Goal: Task Accomplishment & Management: Use online tool/utility

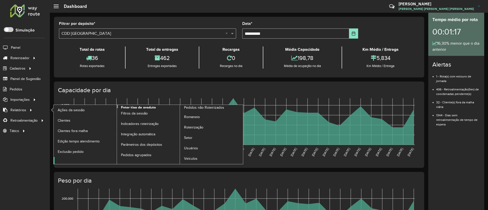
click at [144, 107] on span "Fator tipo de produto" at bounding box center [138, 107] width 35 height 5
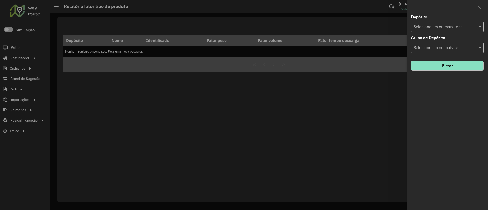
click at [428, 28] on input "text" at bounding box center [444, 27] width 65 height 6
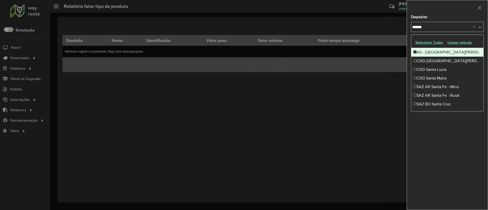
type input "*******"
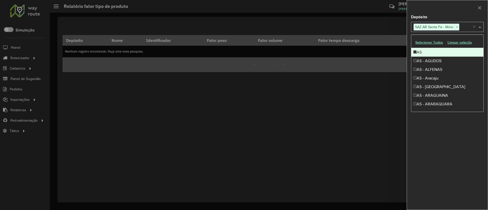
click at [447, 9] on div at bounding box center [447, 7] width 81 height 15
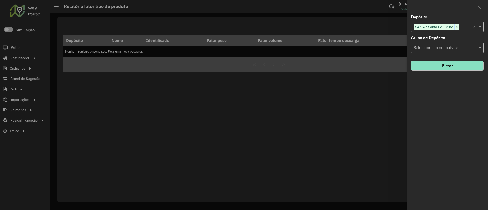
click at [449, 64] on button "Filtrar" at bounding box center [447, 66] width 73 height 10
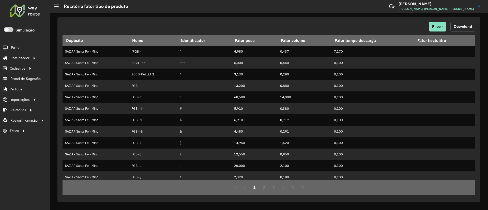
click at [455, 26] on span "Download" at bounding box center [463, 26] width 18 height 4
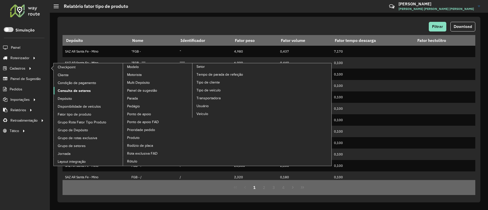
click at [76, 90] on span "Consulta de setores" at bounding box center [74, 90] width 33 height 5
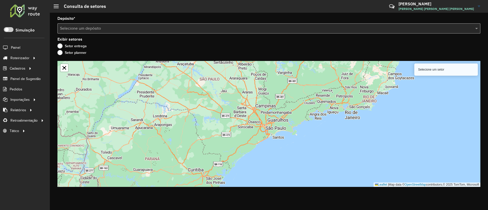
click at [106, 31] on input "text" at bounding box center [264, 29] width 408 height 6
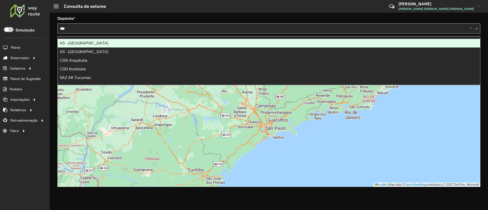
type input "****"
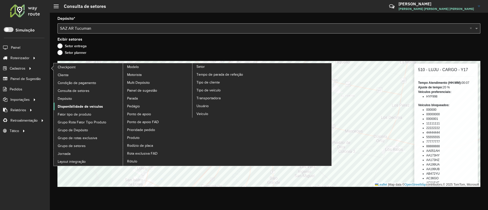
click at [63, 105] on span "Disponibilidade de veículos" at bounding box center [80, 106] width 45 height 5
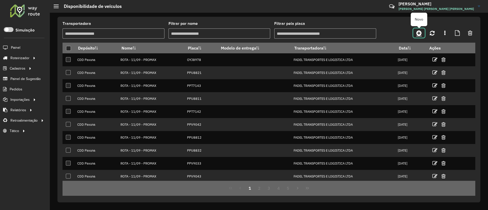
click at [421, 34] on icon at bounding box center [418, 33] width 5 height 6
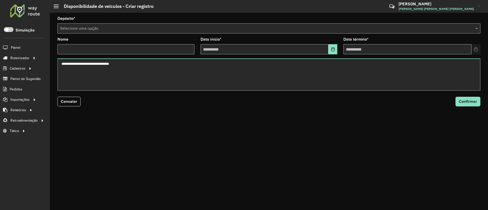
click at [186, 30] on input "text" at bounding box center [264, 29] width 408 height 6
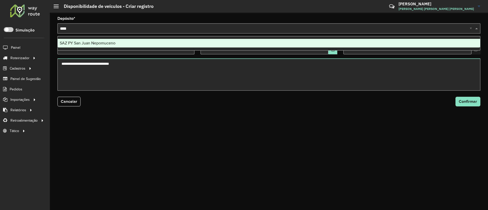
type input "*****"
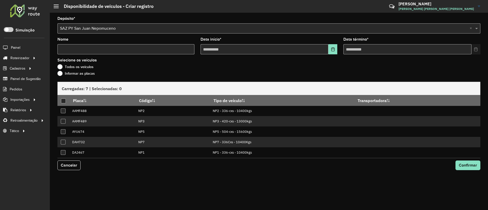
click at [186, 48] on input "Nome" at bounding box center [125, 49] width 137 height 10
type input "****"
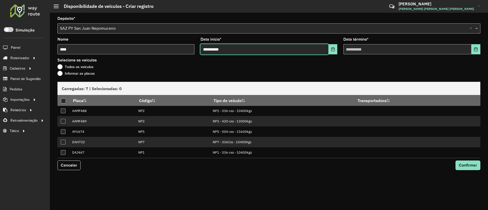
type input "**********"
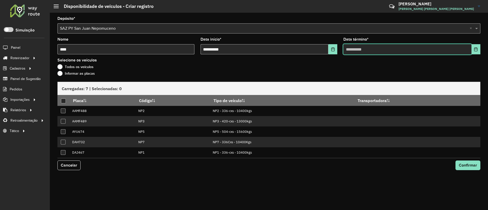
click at [349, 47] on input "text" at bounding box center [407, 49] width 128 height 10
type input "**********"
click at [63, 72] on label "Informar as placas" at bounding box center [75, 73] width 37 height 5
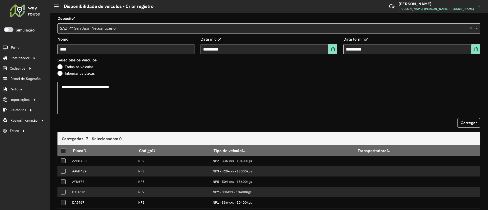
click at [95, 95] on textarea at bounding box center [268, 98] width 423 height 32
paste textarea "****** ******* ******* ****** ****** ******"
type textarea "****** ******* ******* ****** ****** ******"
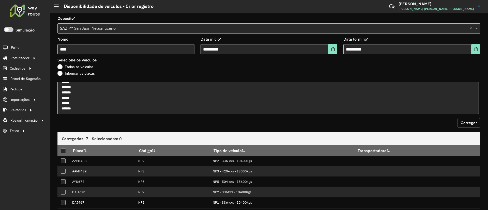
click at [476, 123] on button "Carregar" at bounding box center [468, 123] width 23 height 10
click at [469, 125] on span "Carregar" at bounding box center [468, 123] width 17 height 4
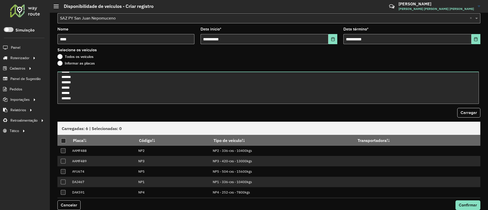
scroll to position [16, 0]
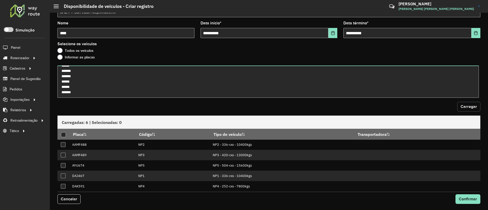
click at [465, 108] on span "Carregar" at bounding box center [468, 106] width 17 height 4
click at [62, 134] on div at bounding box center [63, 134] width 5 height 5
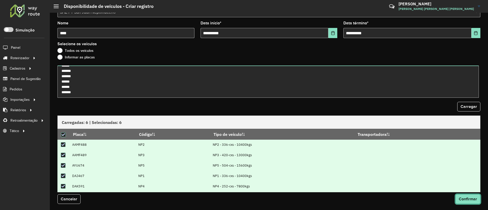
click at [465, 198] on span "Confirmar" at bounding box center [468, 199] width 18 height 4
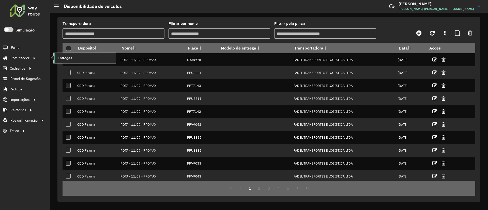
click at [67, 60] on span "Entregas" at bounding box center [65, 57] width 14 height 5
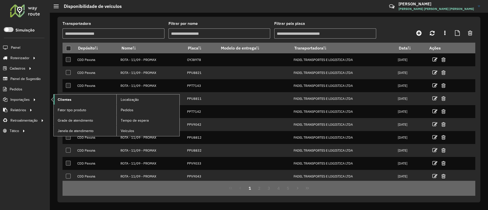
click at [67, 96] on link "Clientes" at bounding box center [85, 100] width 63 height 10
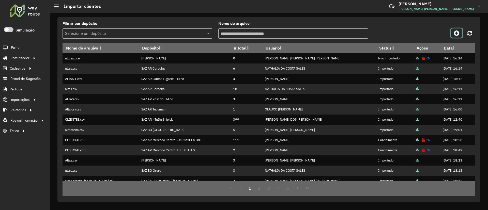
click at [452, 34] on link at bounding box center [456, 32] width 11 height 9
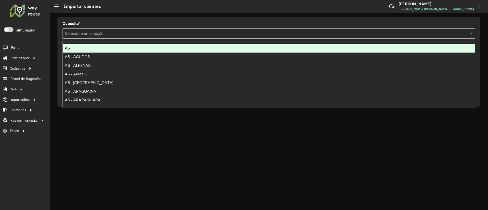
click at [430, 35] on input "text" at bounding box center [263, 34] width 397 height 6
type input "***"
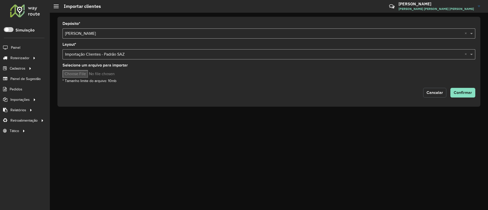
click at [429, 95] on button "Cancelar" at bounding box center [434, 93] width 23 height 10
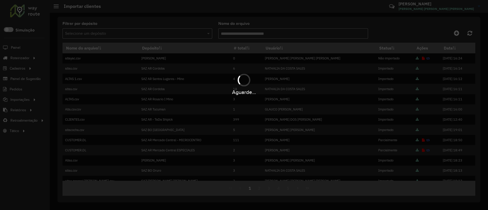
click at [134, 34] on div "Aguarde..." at bounding box center [244, 105] width 488 height 210
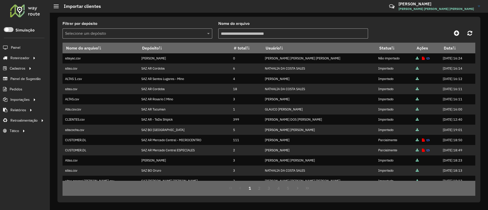
click at [134, 34] on input "text" at bounding box center [132, 34] width 134 height 6
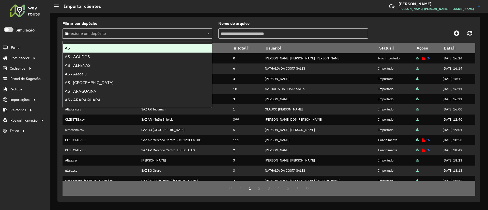
type input "***"
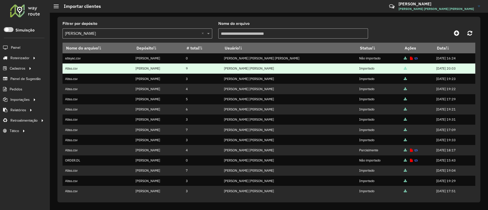
click at [404, 68] on icon at bounding box center [405, 68] width 3 height 3
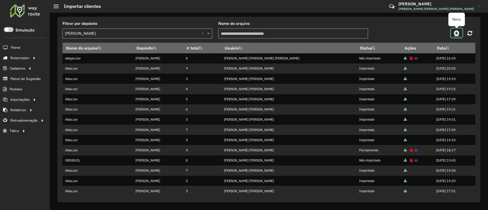
click at [457, 33] on icon at bounding box center [456, 33] width 5 height 6
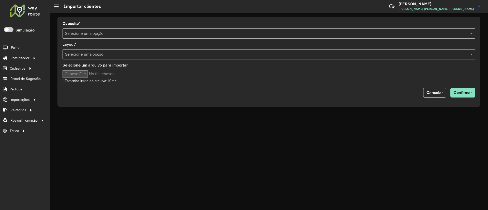
click at [207, 34] on input "text" at bounding box center [263, 34] width 397 height 6
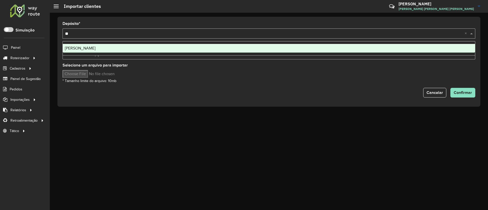
type input "***"
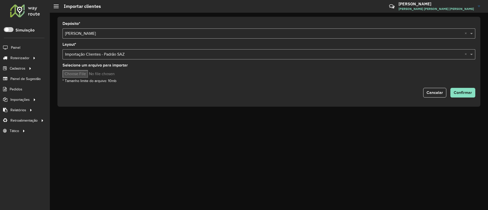
click at [93, 77] on input "Selecione um arquivo para importar" at bounding box center [106, 74] width 86 height 8
type input "**********"
click at [468, 92] on span "Confirmar" at bounding box center [463, 92] width 18 height 4
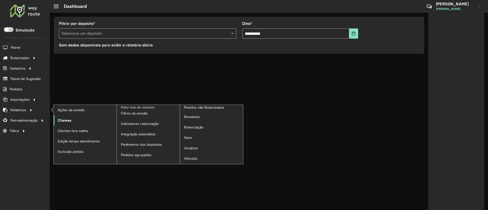
click at [64, 119] on span "Clientes" at bounding box center [65, 120] width 14 height 5
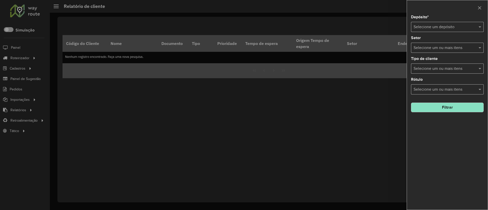
click at [447, 29] on input "text" at bounding box center [441, 27] width 57 height 6
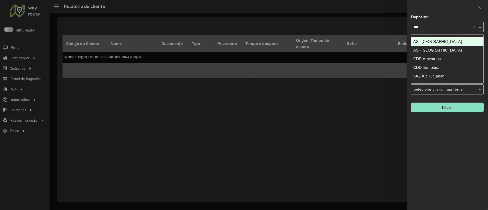
type input "****"
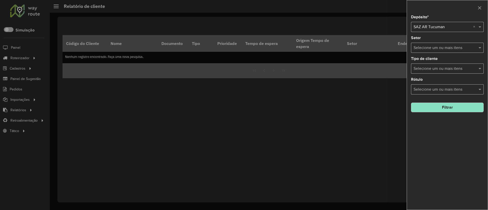
click at [459, 48] on input "text" at bounding box center [444, 48] width 65 height 6
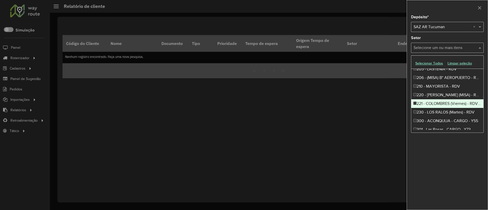
scroll to position [267, 0]
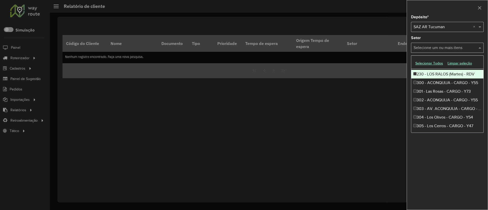
click at [449, 5] on div at bounding box center [447, 7] width 81 height 15
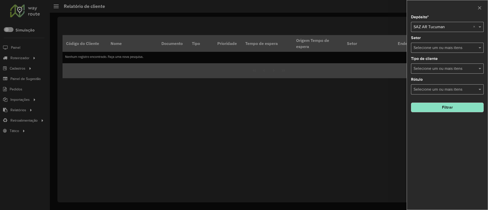
click at [446, 104] on button "Filtrar" at bounding box center [447, 108] width 73 height 10
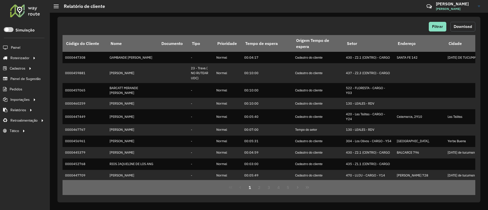
click at [459, 27] on span "Download" at bounding box center [463, 26] width 18 height 4
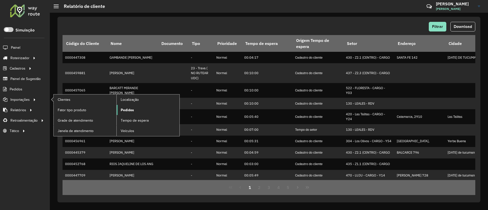
click at [125, 109] on span "Pedidos" at bounding box center [127, 109] width 13 height 5
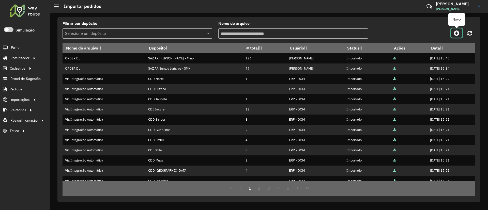
click at [455, 34] on icon at bounding box center [456, 33] width 5 height 6
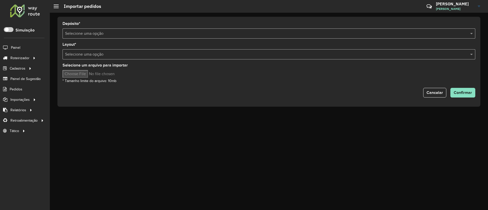
click at [250, 34] on input "text" at bounding box center [263, 34] width 397 height 6
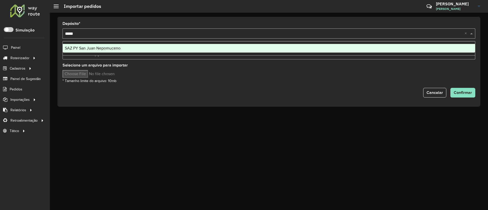
type input "******"
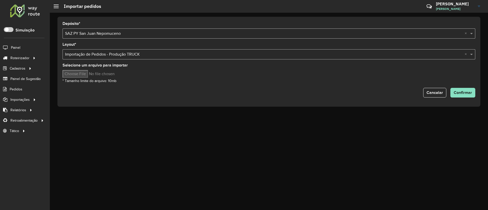
click at [84, 73] on input "Selecione um arquivo para importar" at bounding box center [106, 74] width 86 height 8
type input "**********"
click at [455, 92] on span "Confirmar" at bounding box center [463, 92] width 18 height 4
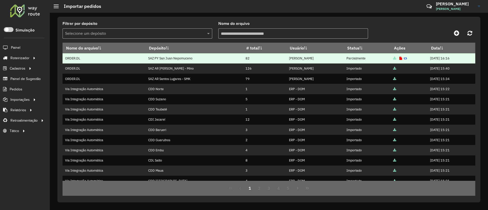
click at [399, 59] on icon at bounding box center [400, 58] width 3 height 3
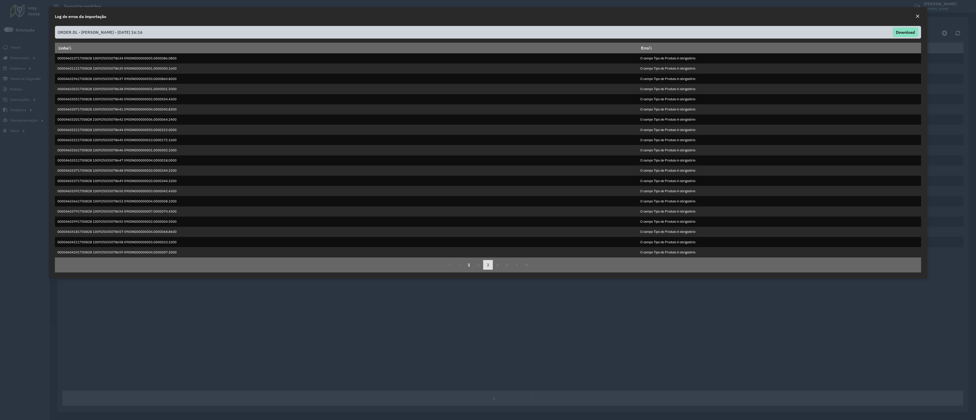
click at [483, 210] on button "3" at bounding box center [488, 265] width 10 height 10
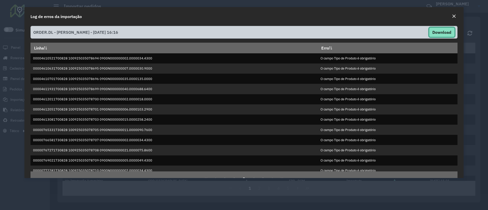
click at [443, 31] on button "Download" at bounding box center [442, 32] width 26 height 10
click at [454, 17] on em "Close" at bounding box center [454, 16] width 4 height 4
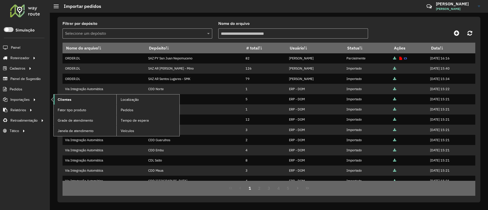
click at [75, 102] on link "Clientes" at bounding box center [85, 100] width 63 height 10
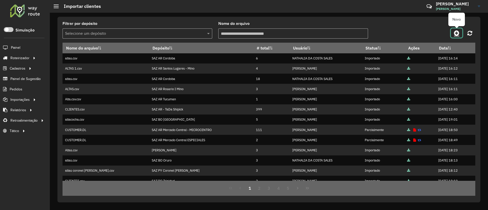
click at [458, 34] on icon at bounding box center [456, 33] width 5 height 6
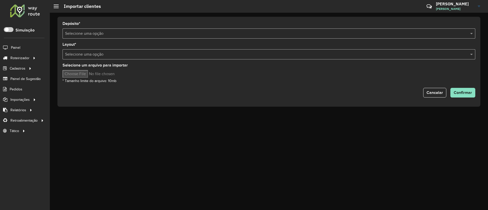
click at [296, 33] on input "text" at bounding box center [263, 34] width 397 height 6
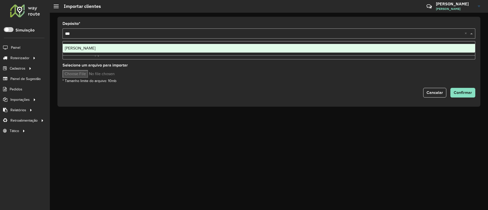
type input "****"
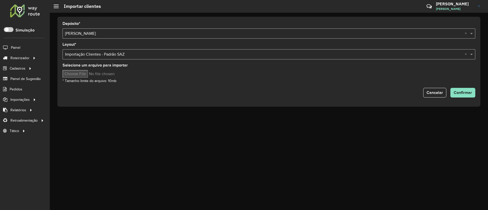
click at [85, 76] on input "Selecione um arquivo para importar" at bounding box center [106, 74] width 86 height 8
type input "**********"
click at [467, 92] on span "Confirmar" at bounding box center [463, 92] width 18 height 4
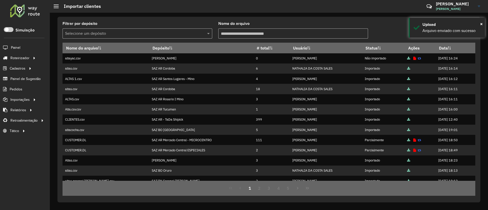
click at [148, 39] on formly-field "Filtrar por depósito Selecione um depósito" at bounding box center [137, 32] width 156 height 21
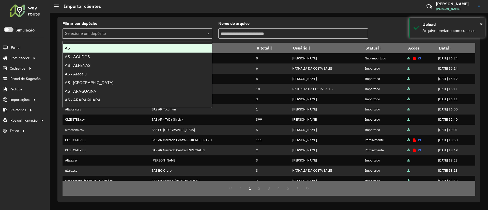
click at [149, 34] on input "text" at bounding box center [132, 34] width 134 height 6
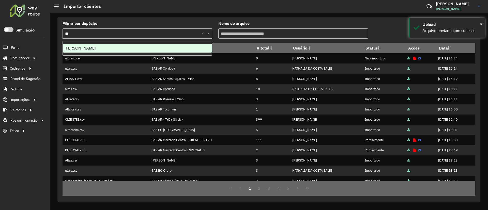
type input "***"
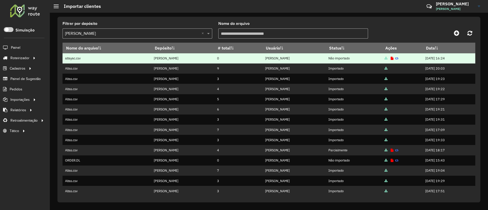
click at [391, 58] on icon at bounding box center [392, 58] width 3 height 3
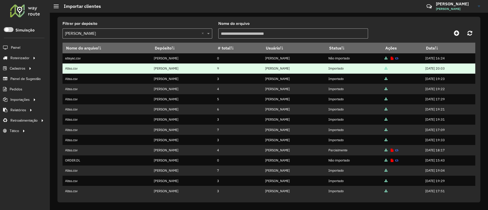
click at [384, 69] on icon at bounding box center [385, 68] width 3 height 3
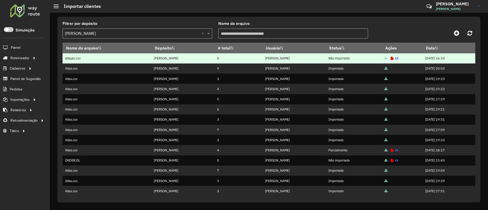
click at [391, 57] on icon at bounding box center [392, 58] width 3 height 3
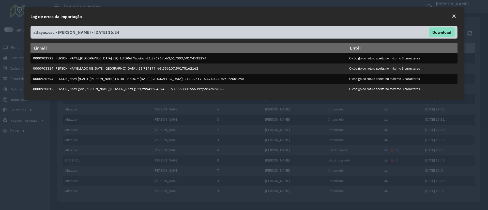
click at [451, 15] on button "Close" at bounding box center [453, 16] width 7 height 7
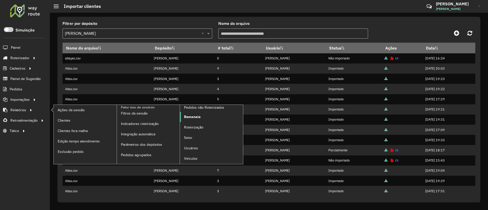
click at [199, 117] on span "Romaneio" at bounding box center [192, 116] width 17 height 5
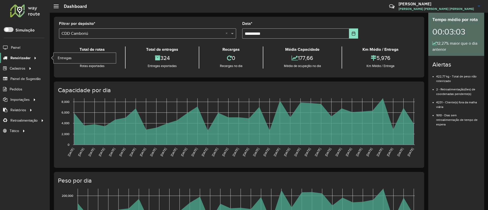
click at [27, 57] on span "Roteirizador" at bounding box center [20, 57] width 20 height 5
click at [65, 58] on span "Entregas" at bounding box center [65, 57] width 14 height 5
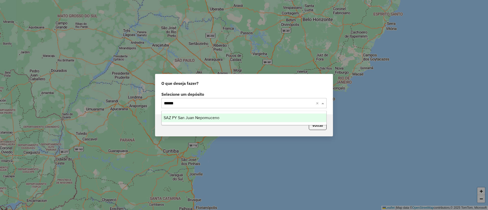
type input "*******"
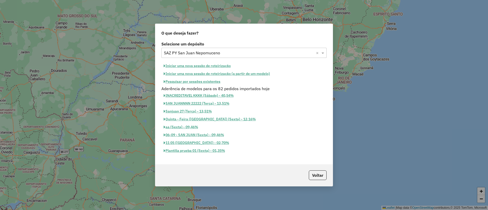
click at [205, 64] on button "Iniciar uma nova sessão de roteirização" at bounding box center [197, 66] width 72 height 8
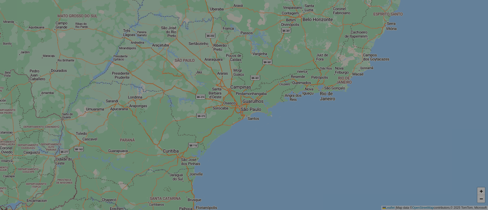
select select "*"
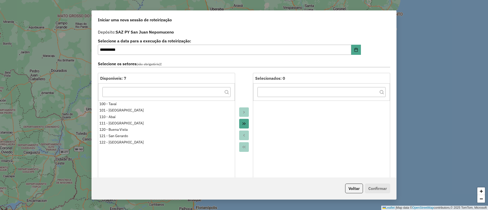
click at [235, 88] on div at bounding box center [244, 129] width 18 height 113
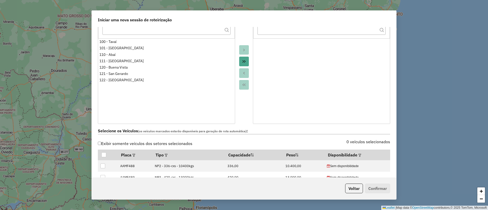
scroll to position [114, 0]
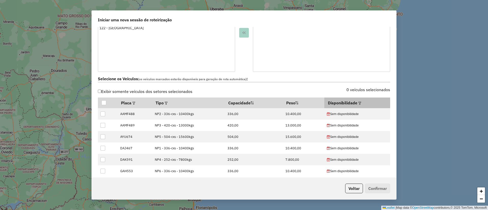
click at [358, 102] on em at bounding box center [359, 103] width 3 height 3
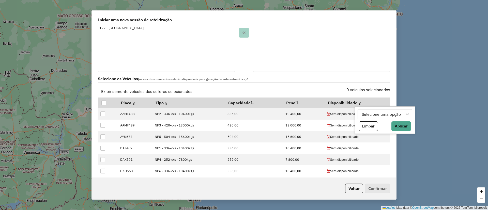
click at [388, 114] on div "Selecione uma opção" at bounding box center [381, 115] width 43 height 10
click at [333, 95] on div "0 veículos selecionados" at bounding box center [318, 93] width 149 height 10
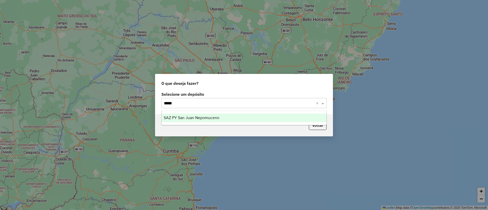
type input "******"
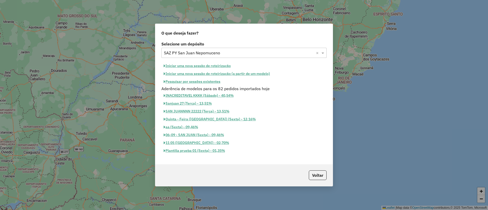
click at [226, 66] on button "Iniciar uma nova sessão de roteirização" at bounding box center [197, 66] width 72 height 8
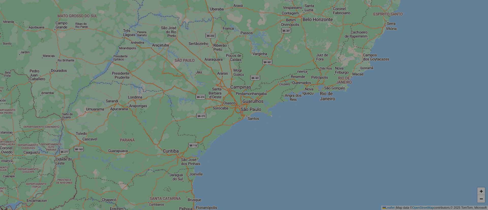
select select "*"
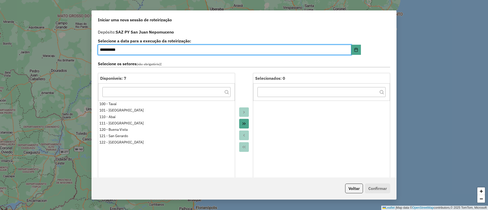
click at [242, 82] on div at bounding box center [244, 129] width 18 height 113
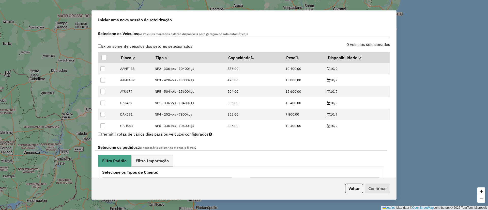
scroll to position [152, 0]
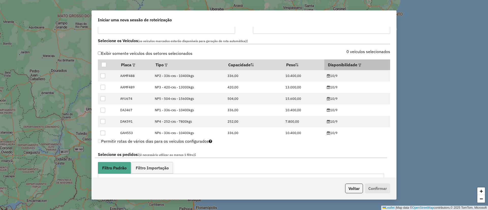
click at [352, 65] on th "Disponibilidade" at bounding box center [357, 64] width 66 height 11
click at [358, 65] on em at bounding box center [359, 65] width 3 height 3
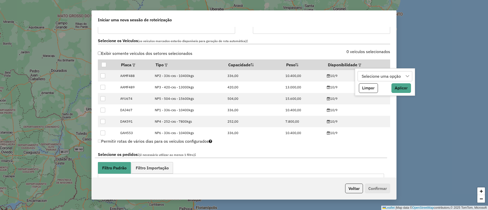
click at [375, 77] on div "Selecione uma opção" at bounding box center [381, 76] width 43 height 10
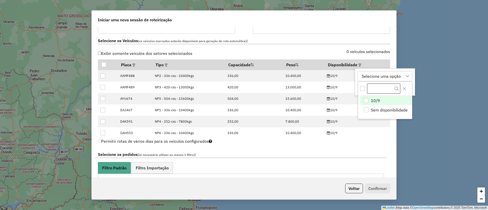
scroll to position [4, 23]
click at [379, 99] on span "10/9" at bounding box center [375, 101] width 9 height 6
click at [392, 75] on div "10/9 10/9 Sem disponibilidade Limpar Aplicar" at bounding box center [380, 81] width 50 height 27
click at [394, 75] on div "10/9 10/9 Sem disponibilidade Limpar Aplicar" at bounding box center [380, 81] width 50 height 27
click at [406, 89] on icon "Close" at bounding box center [404, 89] width 4 height 4
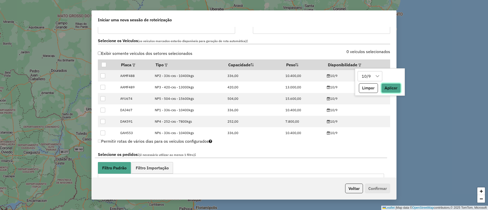
click at [393, 85] on button "Aplicar" at bounding box center [391, 88] width 20 height 10
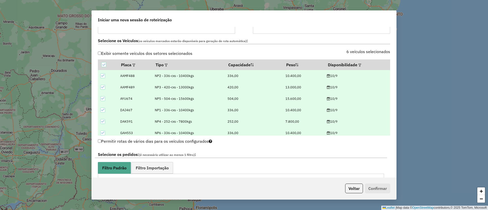
click at [392, 68] on div "**********" at bounding box center [244, 102] width 304 height 150
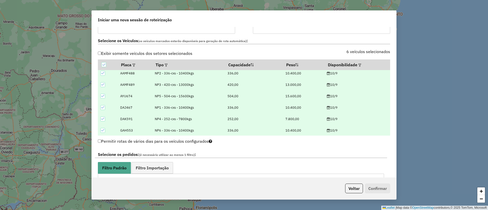
scroll to position [3, 0]
click at [161, 166] on span "Filtro Importação" at bounding box center [152, 168] width 33 height 4
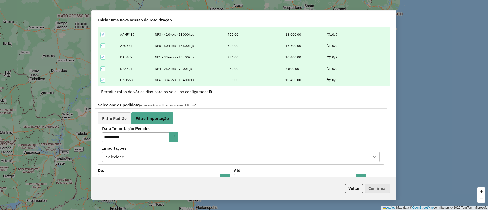
scroll to position [229, 0]
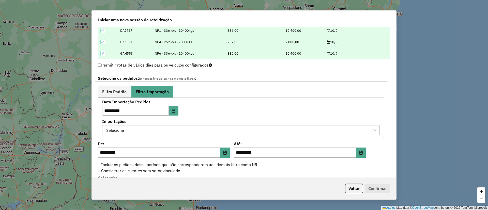
click at [161, 128] on div "Selecione" at bounding box center [236, 131] width 265 height 10
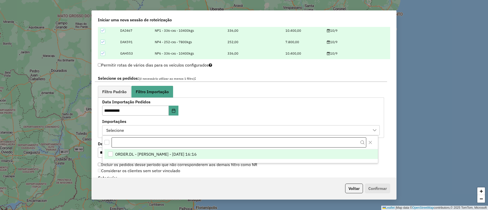
scroll to position [4, 23]
click at [161, 152] on span "ORDER.DL - ELENA MARIA ITATI MARTINEZ - 09/09/2025 16:16" at bounding box center [156, 154] width 82 height 6
click at [215, 113] on div "**********" at bounding box center [160, 108] width 116 height 16
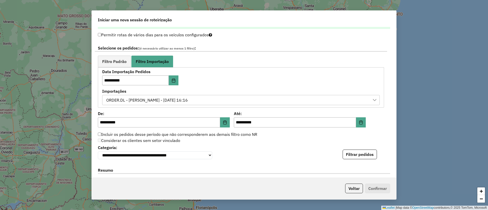
scroll to position [267, 0]
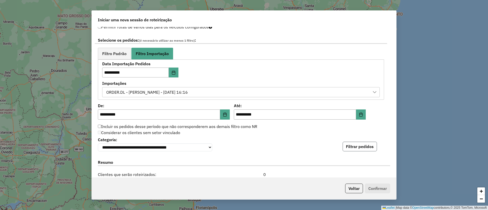
click at [358, 149] on button "Filtrar pedidos" at bounding box center [360, 147] width 34 height 10
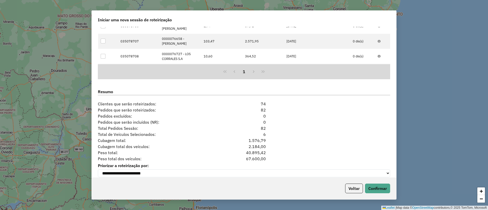
scroll to position [451, 0]
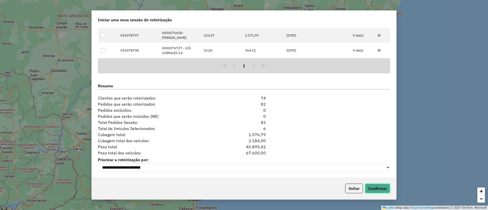
click at [372, 189] on button "Confirmar" at bounding box center [377, 189] width 25 height 10
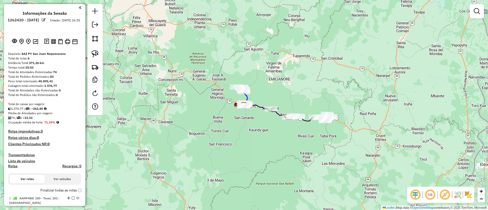
click at [465, 196] on img at bounding box center [468, 195] width 8 height 8
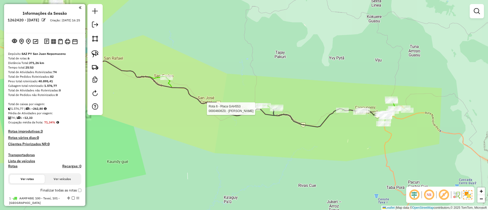
select select "**********"
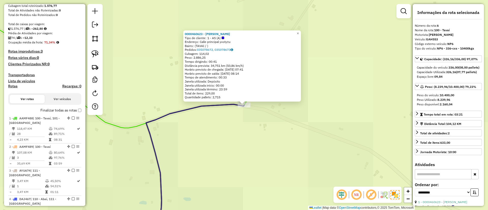
scroll to position [175, 0]
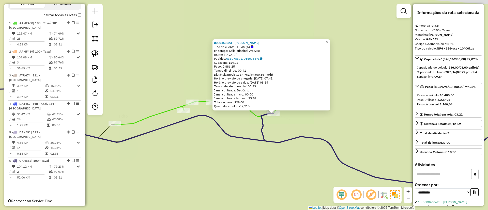
click at [285, 123] on div "0000460623 - BRITOS LOMBARDO, MARCOS Tipo de cliente: 1 - AS (A) Endereço: Call…" at bounding box center [244, 105] width 488 height 210
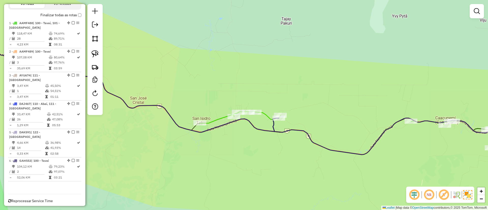
click at [266, 115] on icon at bounding box center [297, 105] width 477 height 99
select select "**********"
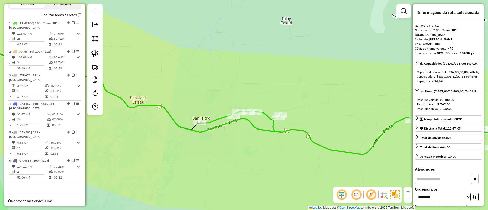
click at [266, 114] on icon at bounding box center [297, 105] width 477 height 99
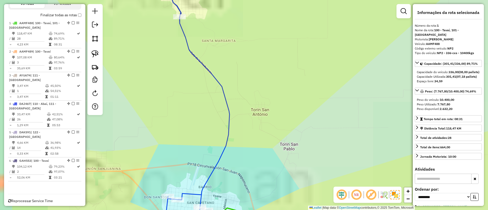
drag, startPoint x: 256, startPoint y: 97, endPoint x: 288, endPoint y: 101, distance: 32.1
click at [287, 101] on div "Janela de atendimento Grade de atendimento Capacidade Transportadoras Veículos …" at bounding box center [244, 105] width 488 height 210
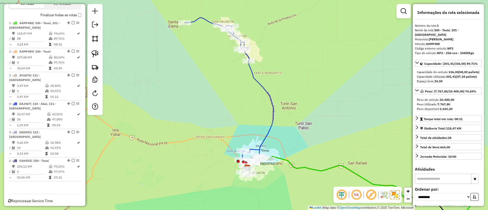
click at [259, 87] on icon at bounding box center [228, 90] width 89 height 144
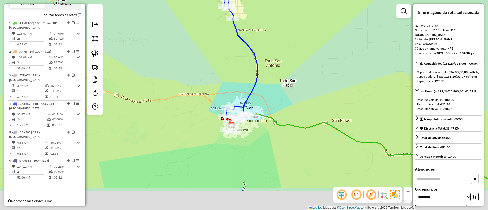
drag, startPoint x: 275, startPoint y: 108, endPoint x: 259, endPoint y: 67, distance: 43.7
click at [258, 67] on icon at bounding box center [213, 47] width 89 height 144
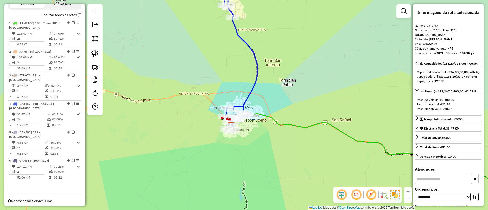
click at [257, 67] on icon at bounding box center [212, 48] width 89 height 139
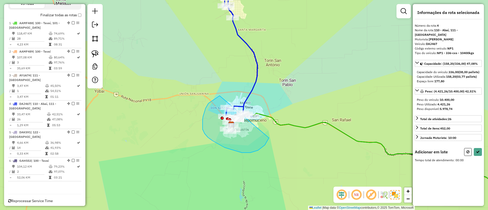
drag, startPoint x: 210, startPoint y: 102, endPoint x: 272, endPoint y: 104, distance: 61.8
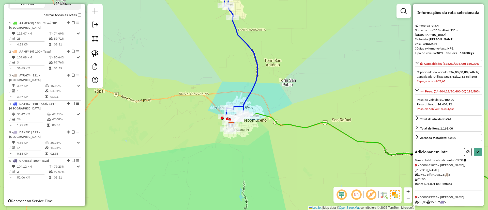
select select "**********"
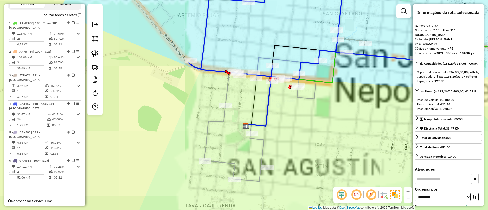
click at [224, 116] on icon at bounding box center [260, 120] width 112 height 124
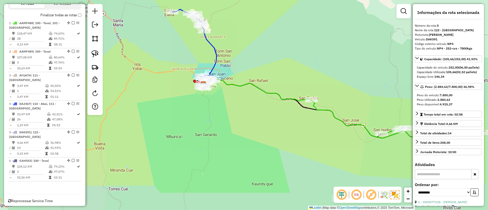
drag, startPoint x: 296, startPoint y: 140, endPoint x: 242, endPoint y: 100, distance: 66.3
click at [243, 101] on div "Janela de atendimento Grade de atendimento Capacidade Transportadoras Veículos …" at bounding box center [244, 105] width 488 height 210
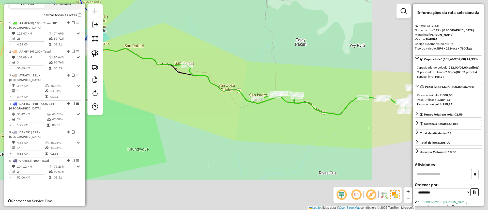
drag, startPoint x: 282, startPoint y: 150, endPoint x: 147, endPoint y: 114, distance: 139.8
click at [148, 114] on div "Janela de atendimento Grade de atendimento Capacidade Transportadoras Veículos …" at bounding box center [244, 105] width 488 height 210
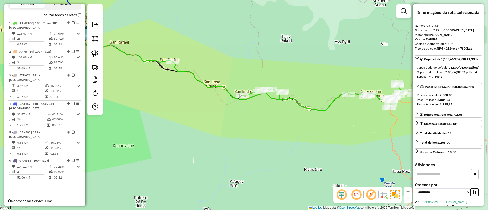
drag, startPoint x: 295, startPoint y: 132, endPoint x: 209, endPoint y: 117, distance: 87.2
click at [209, 117] on div "Janela de atendimento Grade de atendimento Capacidade Transportadoras Veículos …" at bounding box center [244, 105] width 488 height 210
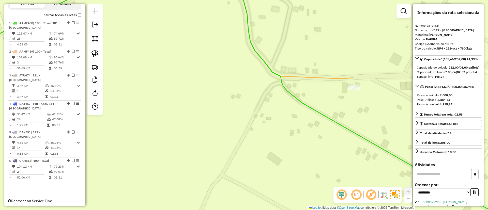
click at [323, 76] on icon at bounding box center [152, 29] width 402 height 100
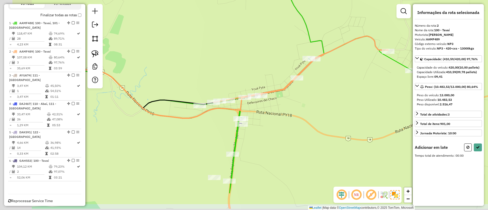
drag, startPoint x: 273, startPoint y: 101, endPoint x: 336, endPoint y: 73, distance: 69.4
click at [336, 73] on div "Janela de atendimento Grade de atendimento Capacidade Transportadoras Veículos …" at bounding box center [244, 105] width 488 height 210
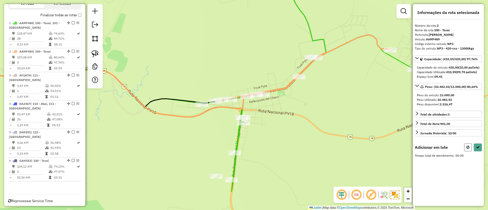
click at [467, 151] on button at bounding box center [468, 148] width 8 height 8
select select "**********"
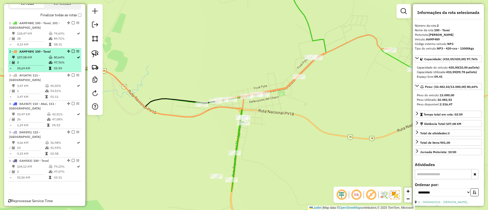
click at [72, 52] on em at bounding box center [73, 51] width 3 height 3
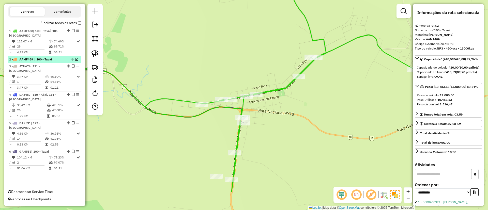
scroll to position [158, 0]
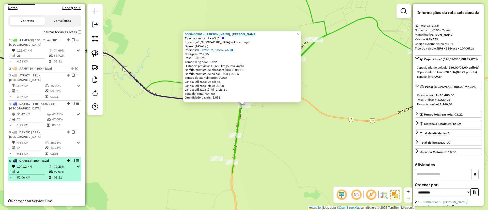
click at [72, 159] on em at bounding box center [73, 160] width 3 height 3
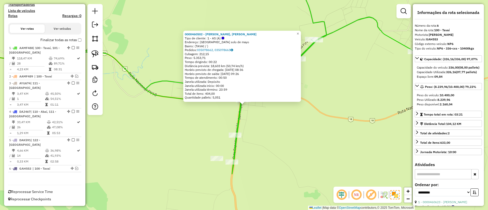
scroll to position [141, 0]
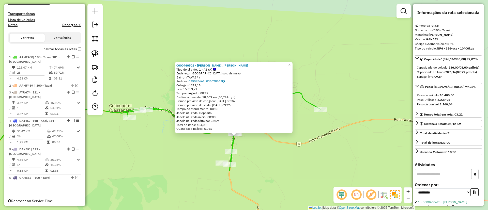
click at [232, 139] on icon at bounding box center [135, 121] width 369 height 112
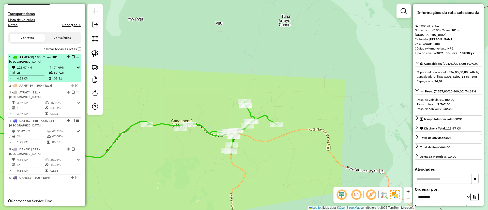
click at [72, 58] on em at bounding box center [73, 56] width 3 height 3
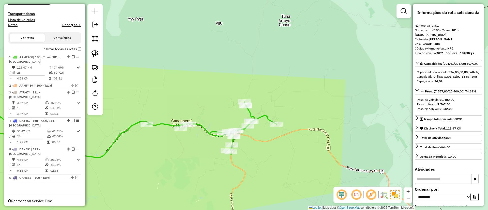
scroll to position [120, 0]
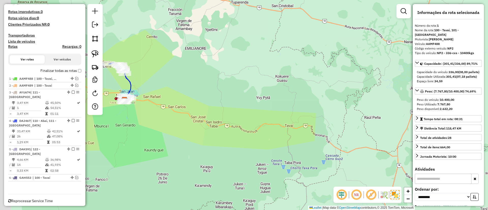
drag, startPoint x: 210, startPoint y: 131, endPoint x: 336, endPoint y: 139, distance: 126.6
click at [336, 139] on div "Janela de atendimento Grade de atendimento Capacidade Transportadoras Veículos …" at bounding box center [244, 105] width 488 height 210
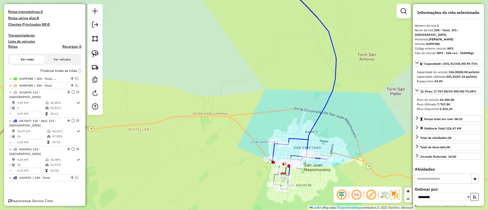
click at [216, 92] on div "Janela de atendimento Grade de atendimento Capacidade Transportadoras Veículos …" at bounding box center [244, 105] width 488 height 210
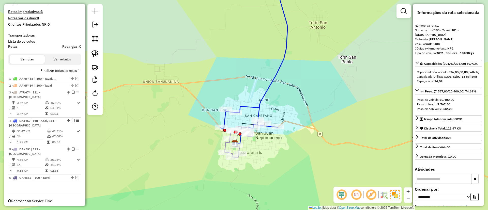
click at [257, 106] on icon at bounding box center [254, 55] width 67 height 152
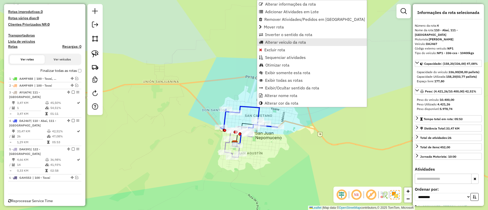
click at [286, 44] on span "Alterar veículo da rota" at bounding box center [285, 42] width 41 height 4
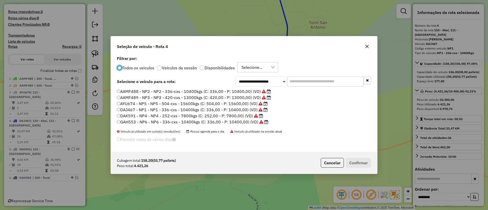
scroll to position [3, 2]
click at [200, 66] on div at bounding box center [201, 67] width 5 height 5
click at [331, 161] on button "Cancelar" at bounding box center [332, 163] width 23 height 10
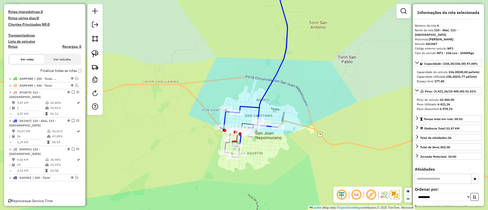
click at [267, 92] on icon at bounding box center [254, 55] width 67 height 152
click at [225, 148] on icon at bounding box center [239, 142] width 28 height 31
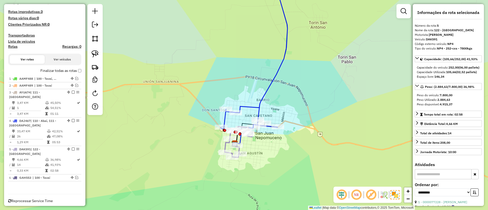
click at [224, 118] on icon at bounding box center [254, 55] width 67 height 152
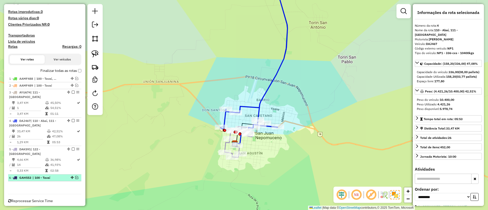
click at [75, 176] on em at bounding box center [76, 177] width 3 height 3
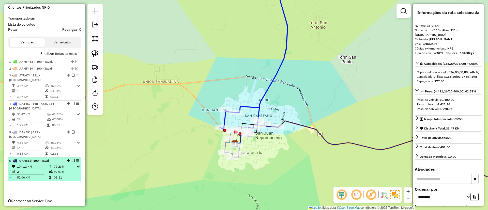
click at [55, 169] on td "97,07%" at bounding box center [65, 171] width 23 height 5
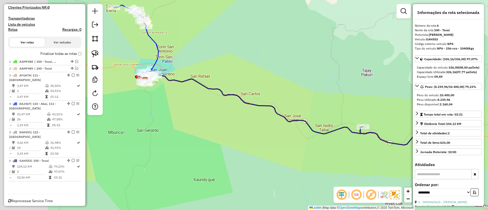
drag, startPoint x: 200, startPoint y: 143, endPoint x: 266, endPoint y: 149, distance: 65.8
click at [261, 149] on div "Janela de atendimento Grade de atendimento Capacidade Transportadoras Veículos …" at bounding box center [244, 105] width 488 height 210
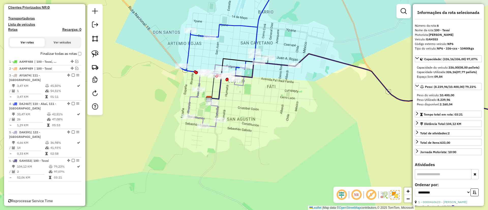
click at [317, 54] on icon at bounding box center [372, 82] width 328 height 57
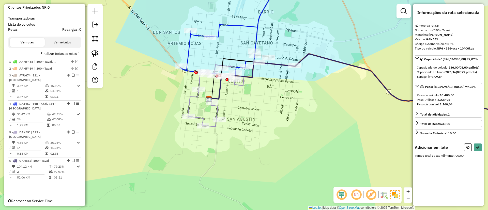
select select "**********"
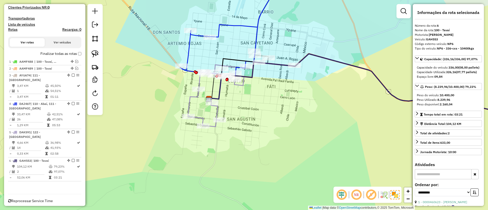
click at [189, 101] on icon at bounding box center [216, 96] width 56 height 62
click at [192, 97] on icon at bounding box center [216, 96] width 56 height 62
click at [187, 50] on icon at bounding box center [237, 27] width 114 height 96
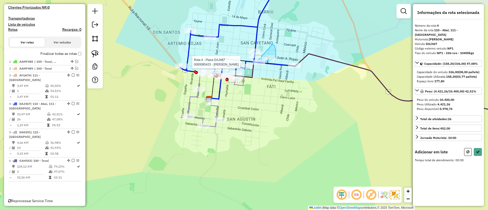
click at [255, 61] on div "Rota 3 - Placa AYU674 0000461070 - REYES AREVALOS, JUSTINIANO Rota 4 - Placa DA…" at bounding box center [244, 105] width 488 height 210
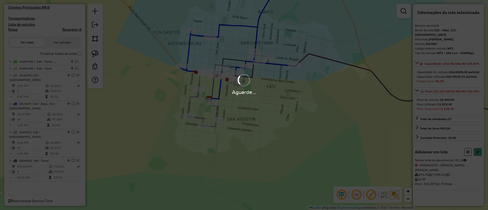
select select "**********"
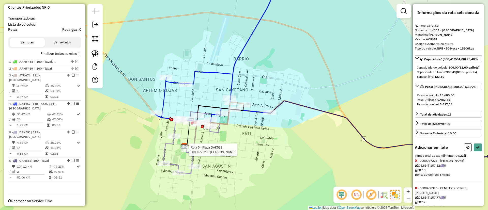
select select "**********"
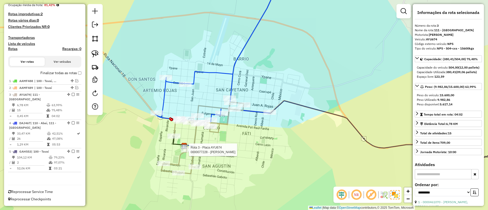
scroll to position [113, 0]
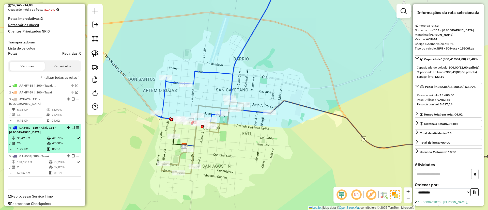
click at [66, 136] on td "42,51%" at bounding box center [64, 138] width 25 height 5
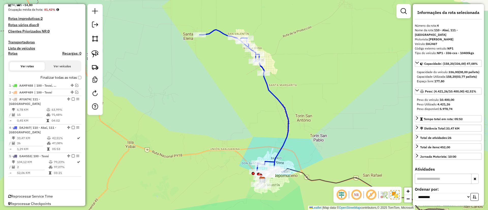
click at [277, 98] on icon at bounding box center [243, 102] width 89 height 144
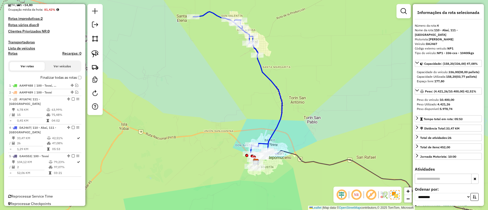
drag, startPoint x: 277, startPoint y: 99, endPoint x: 260, endPoint y: 69, distance: 35.4
click at [260, 69] on icon at bounding box center [237, 84] width 89 height 144
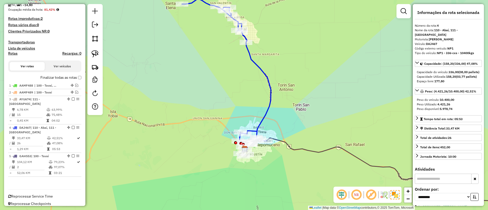
click at [260, 69] on icon at bounding box center [226, 71] width 89 height 144
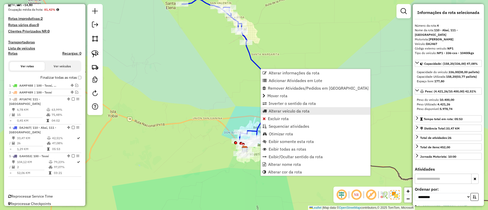
click at [264, 111] on span "Alterar veículo da rota" at bounding box center [264, 111] width 4 height 4
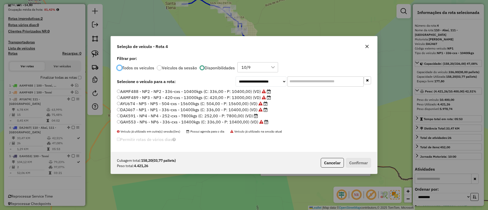
scroll to position [3, 2]
click at [246, 117] on label "DAK591 - NP4 - NP4 - 252-cxs - 7800kgs (C: 252,00 - P: 7800,00) (VD)" at bounding box center [187, 116] width 141 height 6
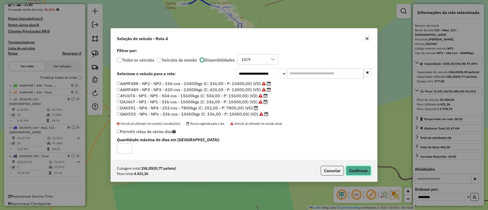
click at [351, 172] on button "Confirmar" at bounding box center [358, 171] width 25 height 10
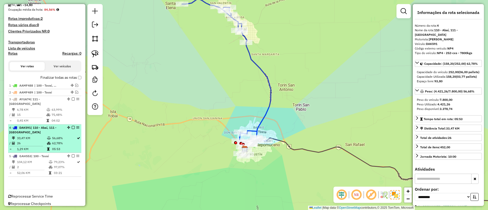
click at [72, 126] on em at bounding box center [73, 127] width 3 height 3
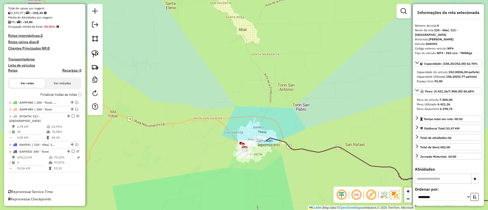
scroll to position [91, 0]
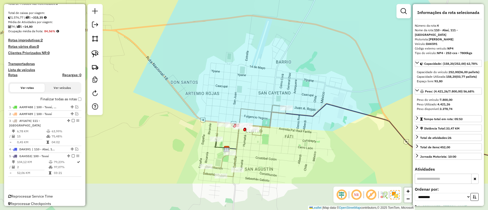
drag, startPoint x: 255, startPoint y: 151, endPoint x: 246, endPoint y: 93, distance: 58.6
click at [246, 93] on div "Janela de atendimento Grade de atendimento Capacidade Transportadoras Veículos …" at bounding box center [244, 105] width 488 height 210
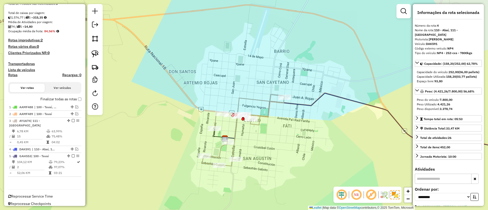
click at [253, 100] on icon at bounding box center [243, 131] width 82 height 72
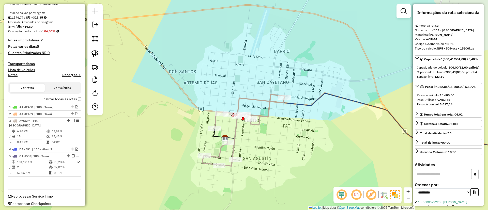
click at [254, 99] on icon at bounding box center [243, 131] width 82 height 72
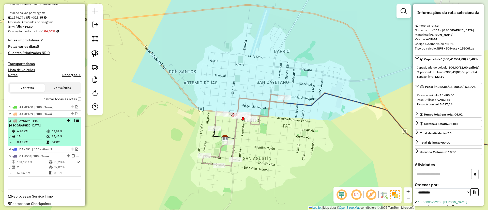
click at [71, 122] on div "3 - AYU674 | 111 - Ciudad Norte" at bounding box center [44, 123] width 71 height 9
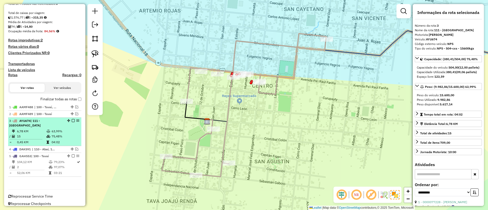
click at [72, 120] on em at bounding box center [73, 120] width 3 height 3
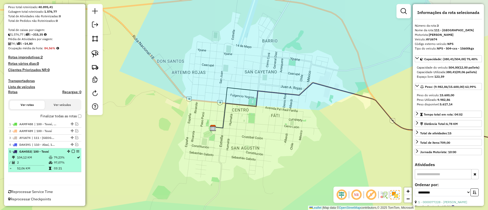
click at [59, 159] on td "79,23%" at bounding box center [65, 157] width 23 height 5
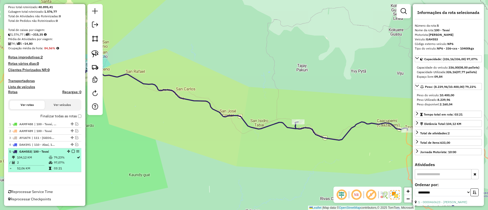
click at [72, 151] on em at bounding box center [73, 151] width 3 height 3
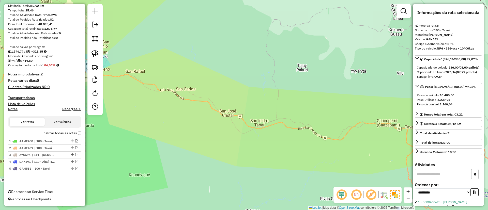
click at [76, 132] on label "Finalizar todas as rotas" at bounding box center [60, 133] width 41 height 5
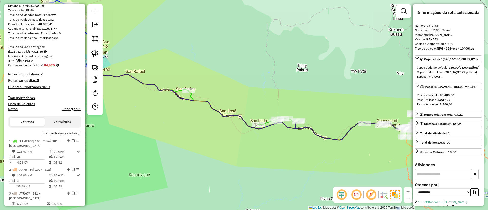
click at [9, 108] on h4 "Rotas" at bounding box center [12, 109] width 9 height 4
select select
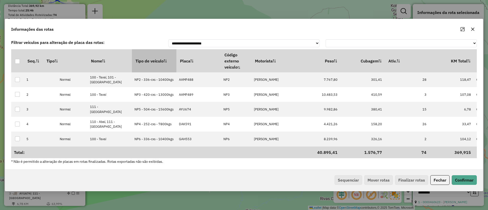
click at [161, 58] on th "Tipo de veículo" at bounding box center [154, 60] width 44 height 23
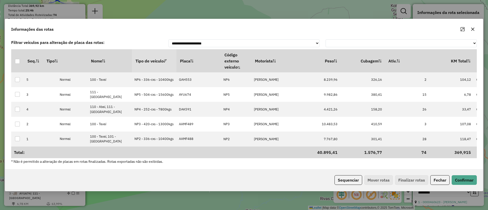
click at [161, 58] on th "Tipo de veículo" at bounding box center [154, 60] width 44 height 23
click at [340, 178] on button "Sequenciar" at bounding box center [348, 180] width 28 height 10
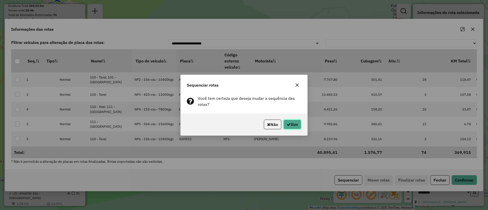
click at [294, 124] on button "Sim" at bounding box center [292, 125] width 18 height 10
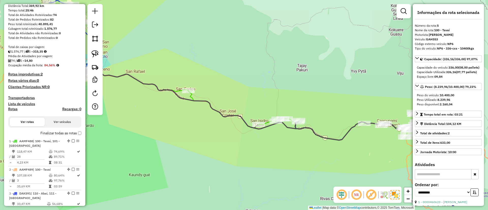
scroll to position [151, 0]
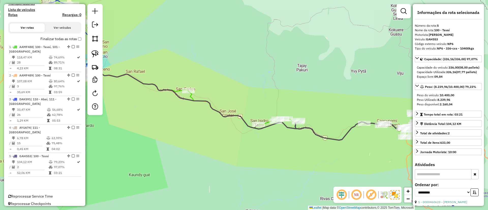
click at [76, 40] on label "Finalizar todas as rotas" at bounding box center [60, 38] width 41 height 5
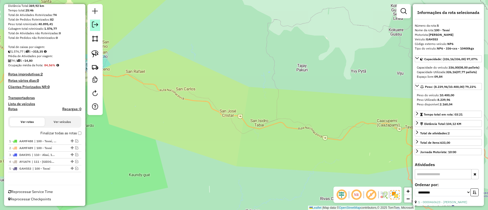
click at [97, 26] on em at bounding box center [95, 25] width 6 height 6
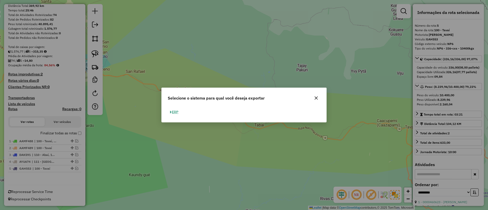
click at [177, 113] on button "ERP" at bounding box center [174, 112] width 13 height 8
select select "**"
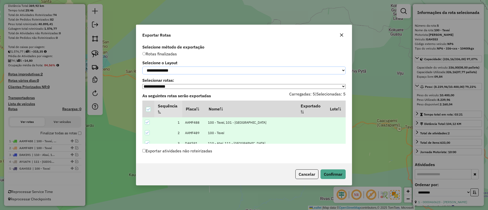
click at [190, 72] on select "**********" at bounding box center [243, 71] width 203 height 8
select select "*********"
click at [142, 67] on select "**********" at bounding box center [243, 71] width 203 height 8
click at [330, 176] on button "Confirmar" at bounding box center [332, 174] width 25 height 10
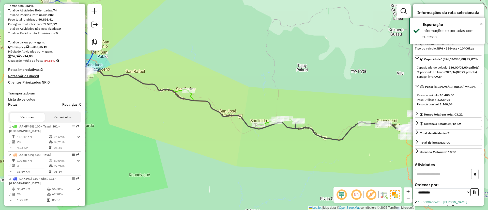
scroll to position [130, 0]
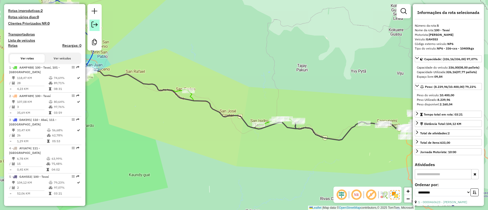
click at [98, 25] on link at bounding box center [94, 25] width 10 height 11
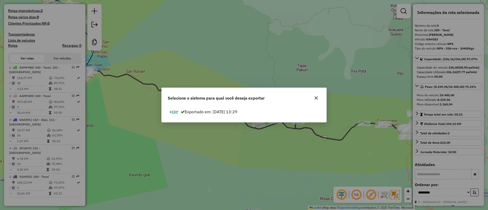
click at [175, 113] on button "ERP" at bounding box center [174, 112] width 13 height 8
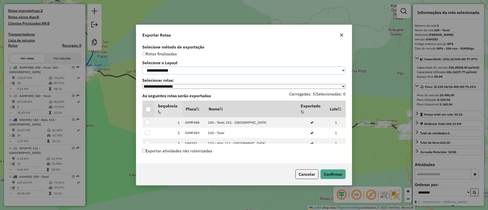
drag, startPoint x: 173, startPoint y: 69, endPoint x: 171, endPoint y: 72, distance: 3.4
click at [173, 69] on select "**********" at bounding box center [243, 71] width 203 height 8
select select "*********"
click at [142, 67] on select "**********" at bounding box center [243, 71] width 203 height 8
click at [147, 108] on p-tableheadercheckbox at bounding box center [148, 108] width 5 height 5
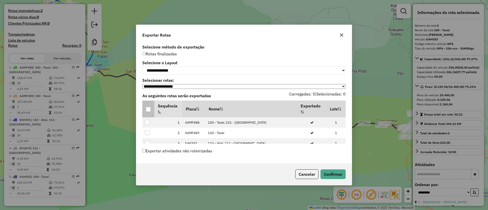
click at [147, 109] on div at bounding box center [148, 109] width 5 height 5
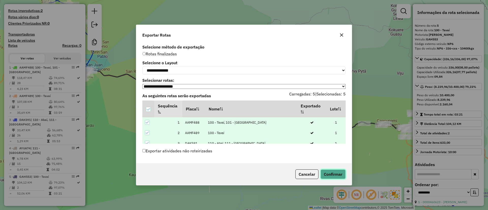
click at [337, 177] on button "Confirmar" at bounding box center [332, 174] width 25 height 10
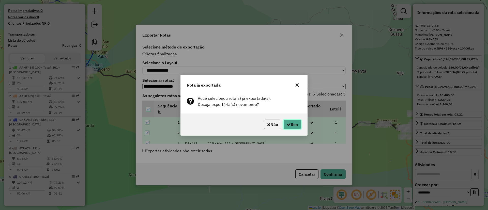
click at [297, 127] on button "Sim" at bounding box center [292, 125] width 18 height 10
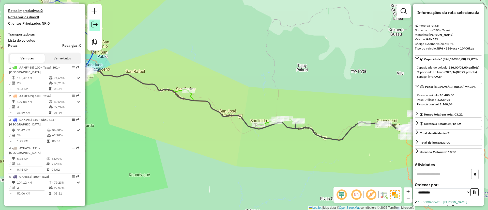
click at [93, 25] on em at bounding box center [94, 25] width 6 height 6
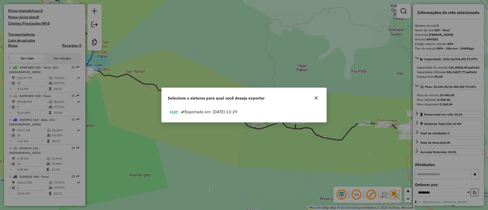
click at [173, 111] on button "ERP" at bounding box center [174, 112] width 13 height 8
select select "*********"
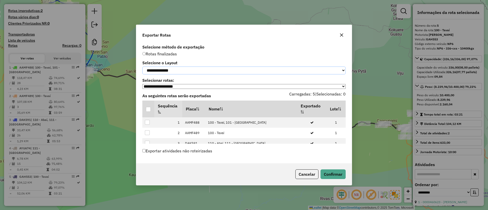
click at [181, 70] on select "**********" at bounding box center [243, 71] width 203 height 8
click at [306, 176] on button "Cancelar" at bounding box center [306, 174] width 23 height 10
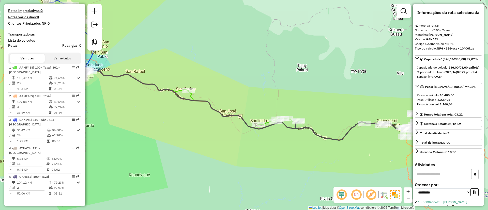
click at [287, 160] on div "Janela de atendimento Grade de atendimento Capacidade Transportadoras Veículos …" at bounding box center [244, 105] width 488 height 210
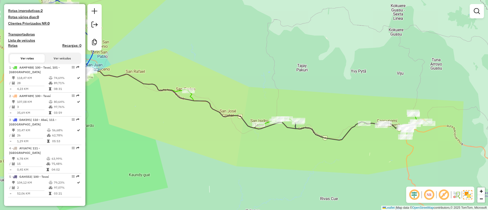
scroll to position [0, 0]
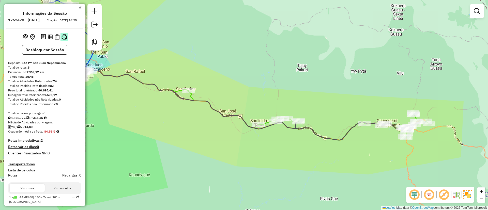
click at [63, 40] on img at bounding box center [63, 36] width 5 height 5
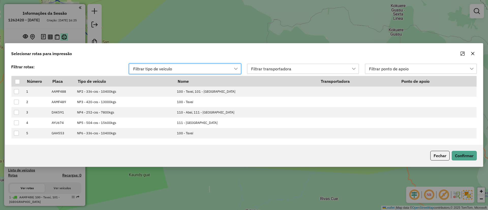
scroll to position [4, 23]
click at [15, 82] on div at bounding box center [17, 81] width 5 height 5
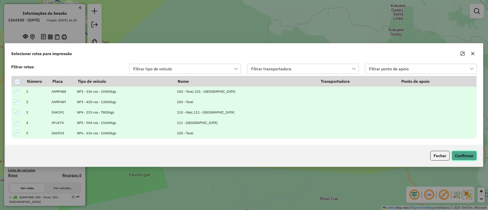
click at [465, 156] on button "Confirmar" at bounding box center [464, 156] width 25 height 10
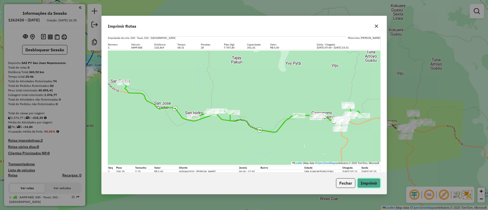
click at [364, 186] on button "Imprimir" at bounding box center [368, 183] width 23 height 10
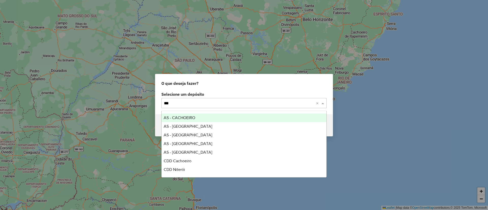
type input "****"
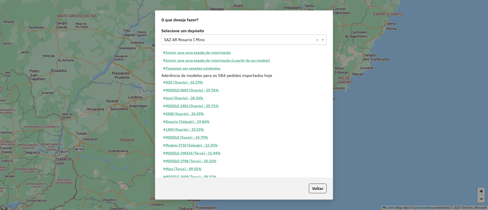
click at [205, 71] on button "Pesquisar por sessões existentes" at bounding box center [191, 69] width 61 height 8
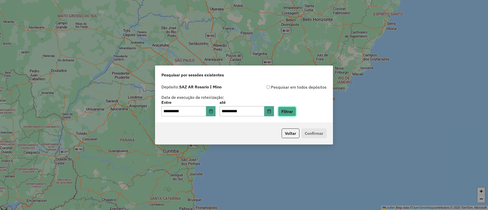
click at [290, 113] on button "Filtrar" at bounding box center [287, 112] width 18 height 10
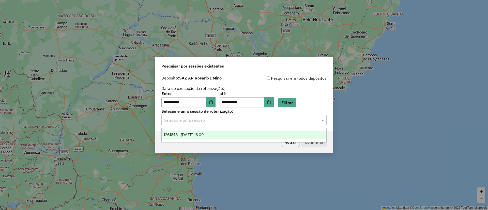
click at [225, 119] on input "text" at bounding box center [239, 120] width 150 height 6
click at [217, 131] on div "1261648 - 09/09/2025 16:09" at bounding box center [244, 135] width 165 height 9
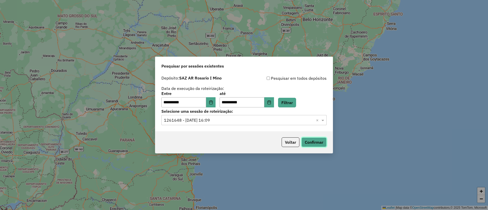
click at [315, 141] on button "Confirmar" at bounding box center [313, 142] width 25 height 10
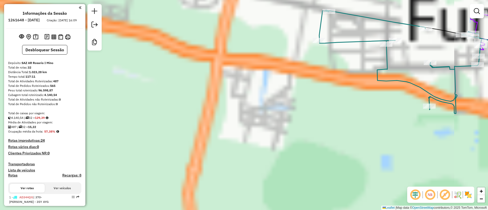
drag, startPoint x: 354, startPoint y: 103, endPoint x: 12, endPoint y: 83, distance: 342.1
click at [12, 83] on hb-router-mapa "Informações da Sessão 1261648 - [DATE] Criação: [DATE] 16:09 Desbloquear Sessão…" at bounding box center [244, 105] width 488 height 210
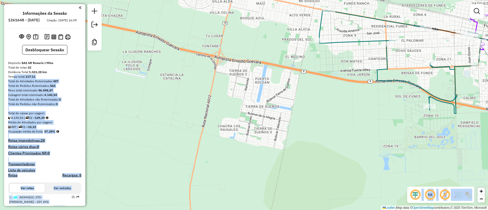
click at [467, 198] on img at bounding box center [468, 195] width 8 height 8
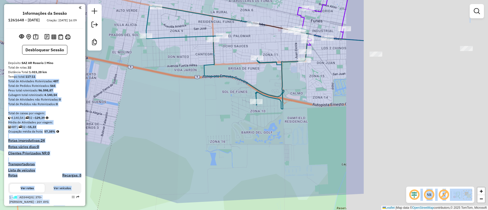
drag, startPoint x: 238, startPoint y: 120, endPoint x: 298, endPoint y: 122, distance: 59.3
click at [186, 115] on div "Janela de atendimento Grade de atendimento Capacidade Transportadoras Veículos …" at bounding box center [244, 105] width 488 height 210
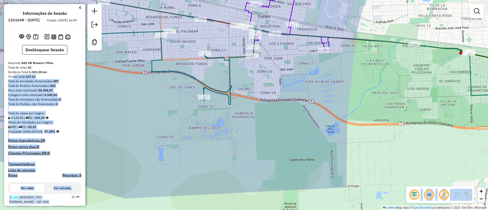
click at [192, 115] on div "Janela de atendimento Grade de atendimento Capacidade Transportadoras Veículos …" at bounding box center [244, 105] width 488 height 210
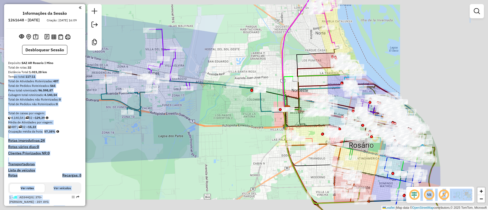
click at [171, 93] on div "Janela de atendimento Grade de atendimento Capacidade Transportadoras Veículos …" at bounding box center [244, 105] width 488 height 210
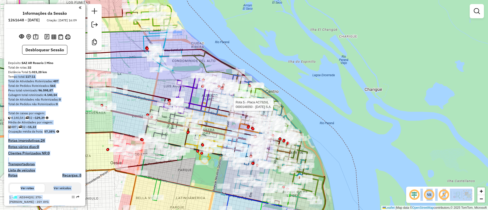
select select "**********"
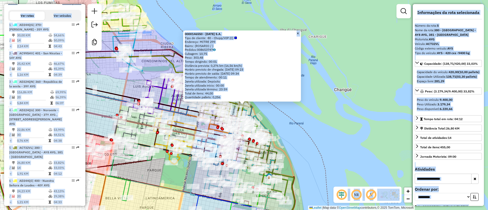
scroll to position [313, 0]
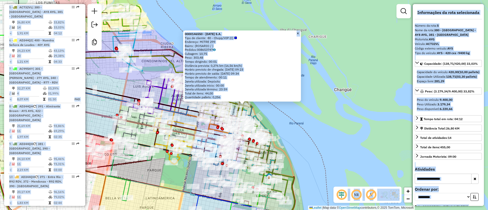
click at [292, 114] on div "0000146550 - NATAL S.A. Tipo de cliente: 80 - Chopp/VIP (C) Endereço: MITRE 299…" at bounding box center [244, 105] width 488 height 210
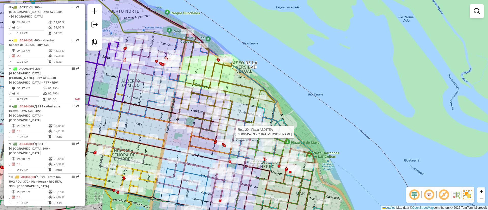
select select "**********"
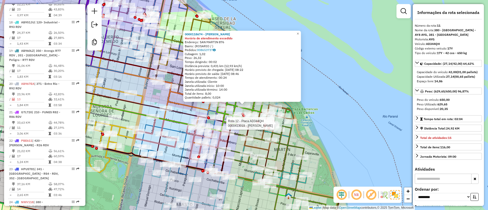
scroll to position [507, 0]
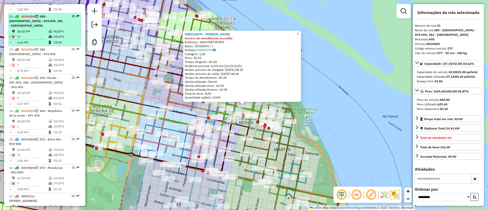
click at [46, 34] on td "15" at bounding box center [33, 36] width 32 height 5
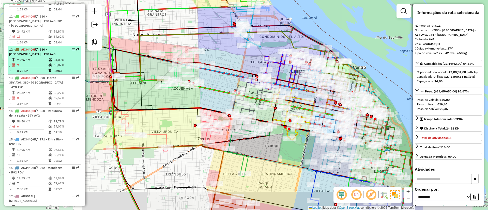
click at [48, 57] on td at bounding box center [50, 59] width 5 height 5
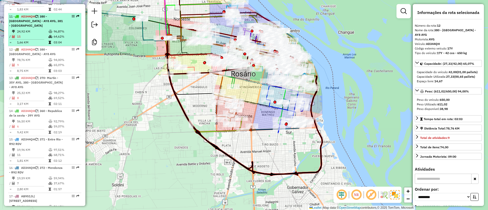
click at [50, 36] on li "11 - AD344QH | 380 - San Lorenzo - AY8 AYG, 381 - Centro de Rosário - R80 RDV 2…" at bounding box center [44, 29] width 73 height 33
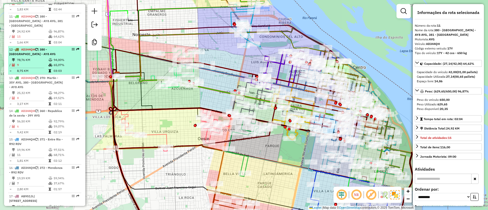
click at [49, 64] on icon at bounding box center [51, 65] width 4 height 3
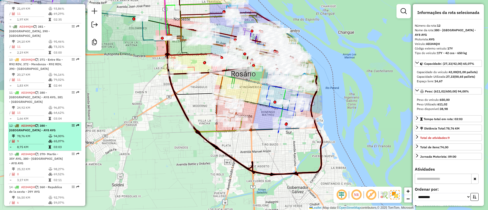
scroll to position [392, 0]
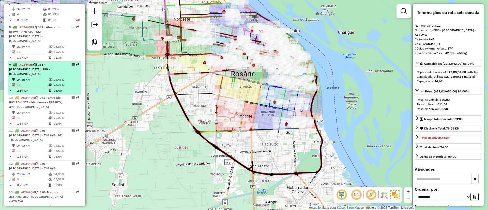
click at [50, 61] on li "9 - AD344QH | 381 - Centro de Rosário - R80 RDV, 390 - Santa fé - R83 RDV 24,10…" at bounding box center [44, 77] width 73 height 33
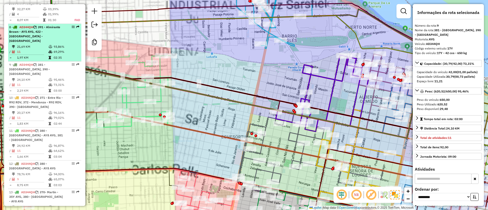
click at [56, 44] on td "93,86%" at bounding box center [66, 46] width 26 height 5
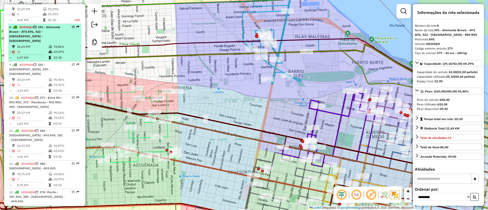
scroll to position [316, 0]
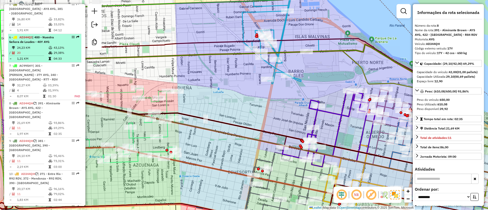
click at [55, 41] on div "6 - AD344QI | 400 - Nuestra Señora de Loudes - 40Y AYG" at bounding box center [36, 39] width 54 height 9
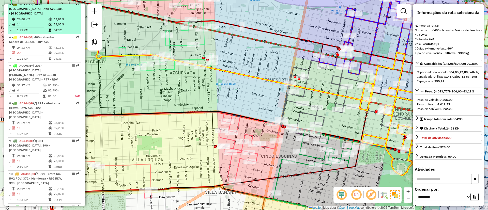
click at [60, 27] on table "26,80 KM 33,82% / 14 33,03% = 1,91 KM 04:12" at bounding box center [44, 25] width 71 height 16
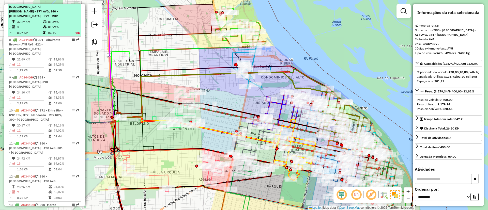
scroll to position [392, 0]
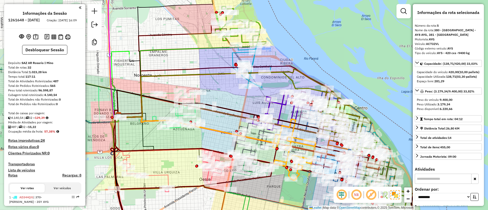
select select "**********"
